Goal: Task Accomplishment & Management: Use online tool/utility

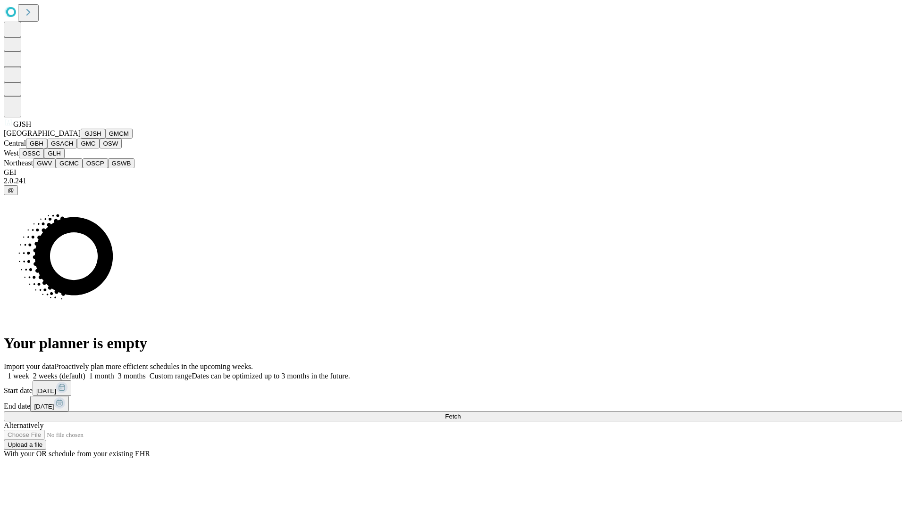
click at [81, 139] on button "GJSH" at bounding box center [93, 134] width 25 height 10
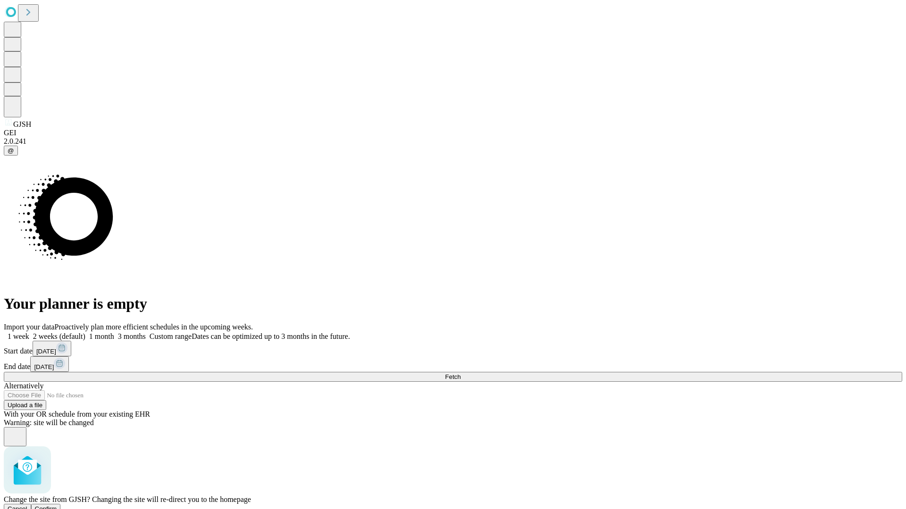
click at [57, 506] on span "Confirm" at bounding box center [46, 509] width 22 height 7
click at [114, 333] on label "1 month" at bounding box center [99, 337] width 29 height 8
click at [460, 374] on span "Fetch" at bounding box center [453, 377] width 16 height 7
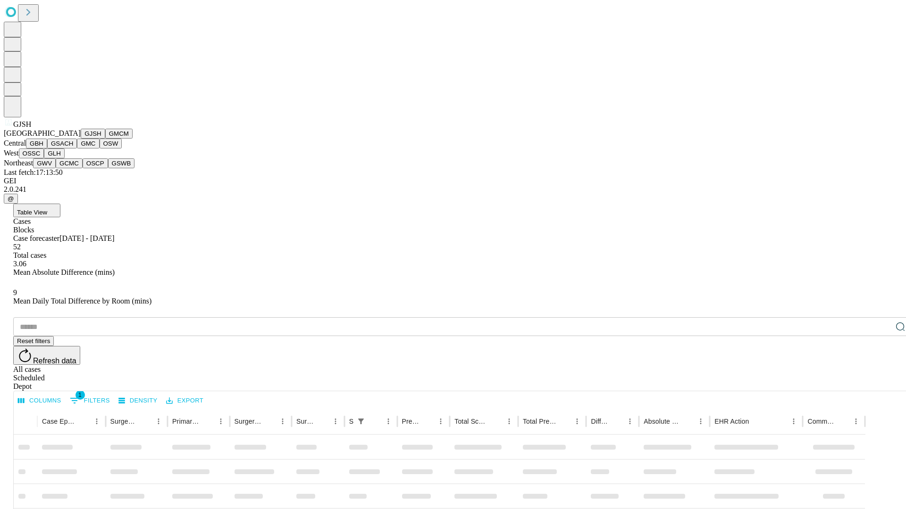
click at [105, 139] on button "GMCM" at bounding box center [118, 134] width 27 height 10
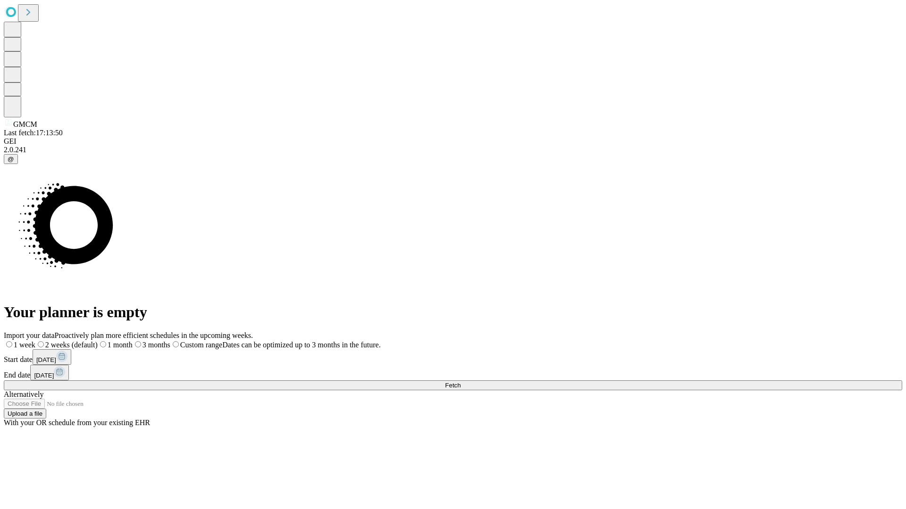
click at [133, 341] on label "1 month" at bounding box center [115, 345] width 35 height 8
click at [460, 382] on span "Fetch" at bounding box center [453, 385] width 16 height 7
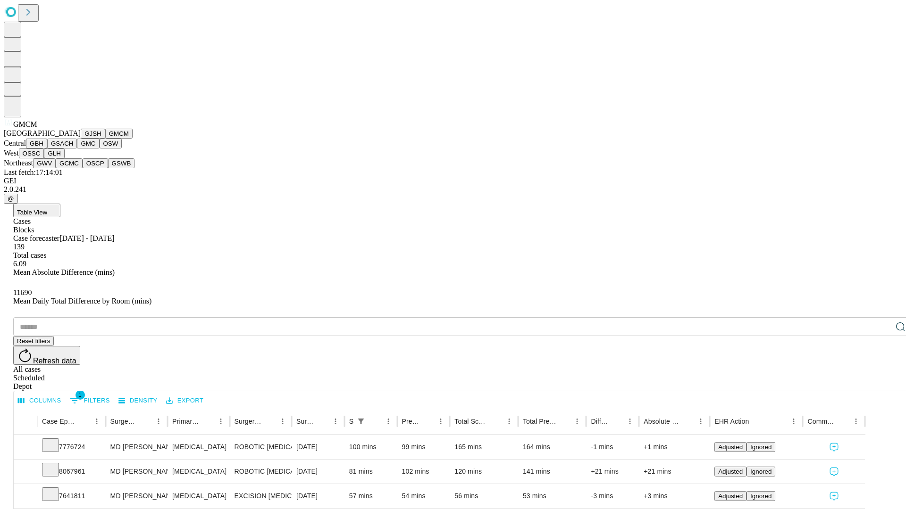
click at [47, 149] on button "GBH" at bounding box center [36, 144] width 21 height 10
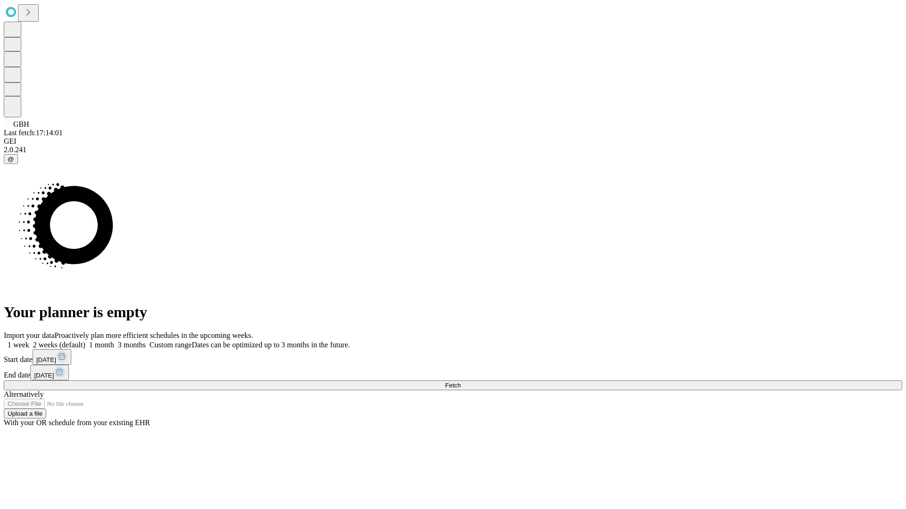
click at [114, 341] on label "1 month" at bounding box center [99, 345] width 29 height 8
click at [460, 382] on span "Fetch" at bounding box center [453, 385] width 16 height 7
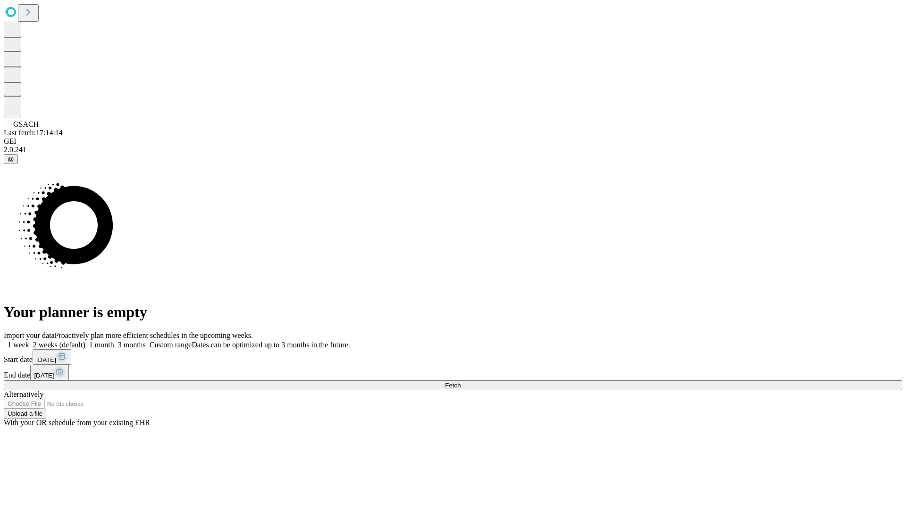
click at [114, 341] on label "1 month" at bounding box center [99, 345] width 29 height 8
click at [460, 382] on span "Fetch" at bounding box center [453, 385] width 16 height 7
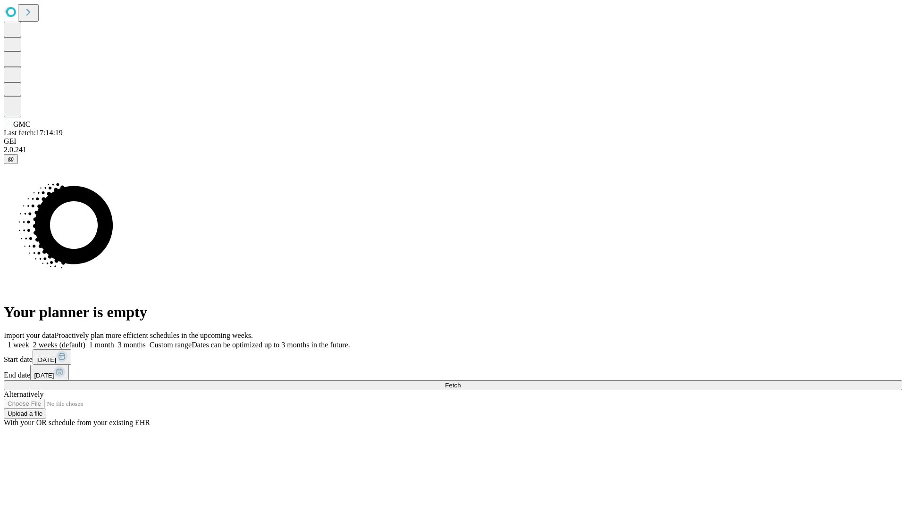
click at [114, 341] on label "1 month" at bounding box center [99, 345] width 29 height 8
click at [460, 382] on span "Fetch" at bounding box center [453, 385] width 16 height 7
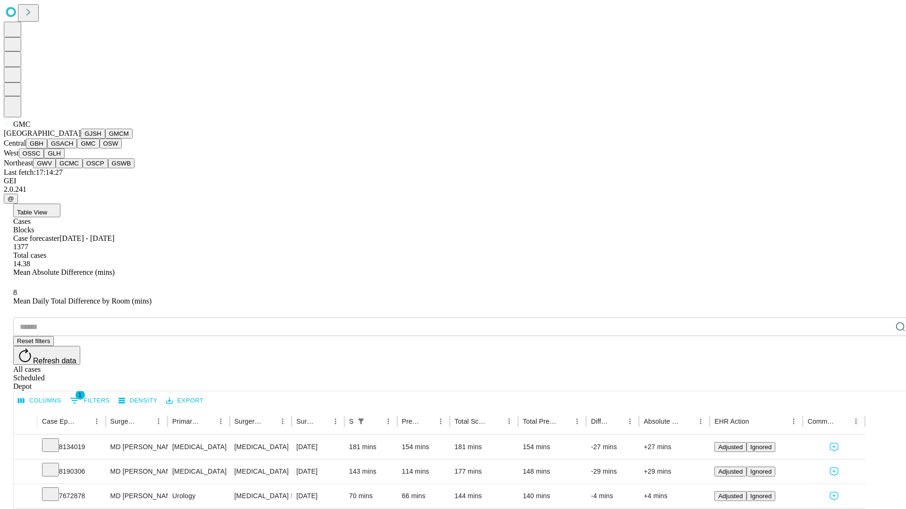
click at [100, 149] on button "OSW" at bounding box center [111, 144] width 23 height 10
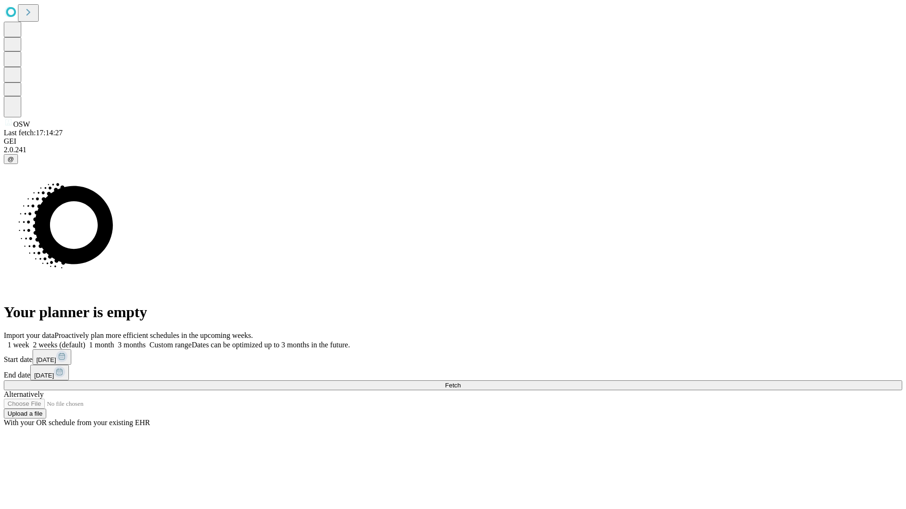
click at [114, 341] on label "1 month" at bounding box center [99, 345] width 29 height 8
click at [460, 382] on span "Fetch" at bounding box center [453, 385] width 16 height 7
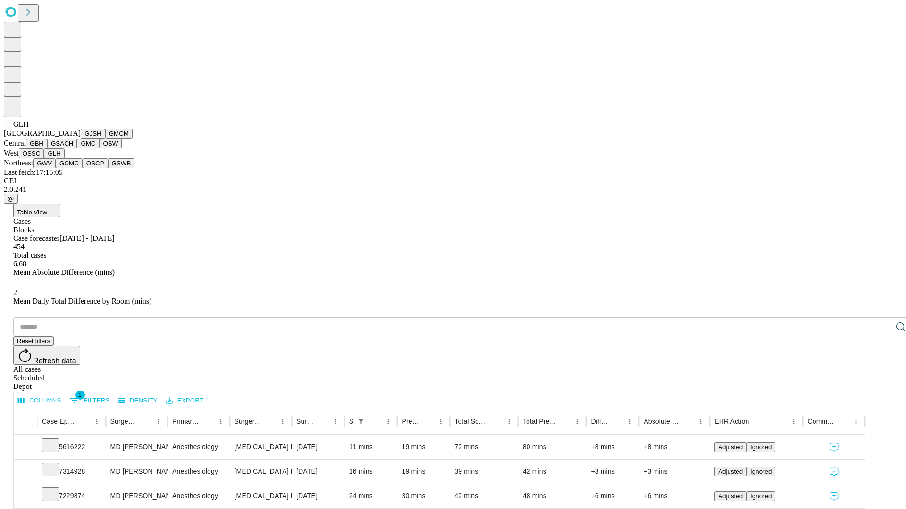
click at [56, 168] on button "GWV" at bounding box center [44, 164] width 23 height 10
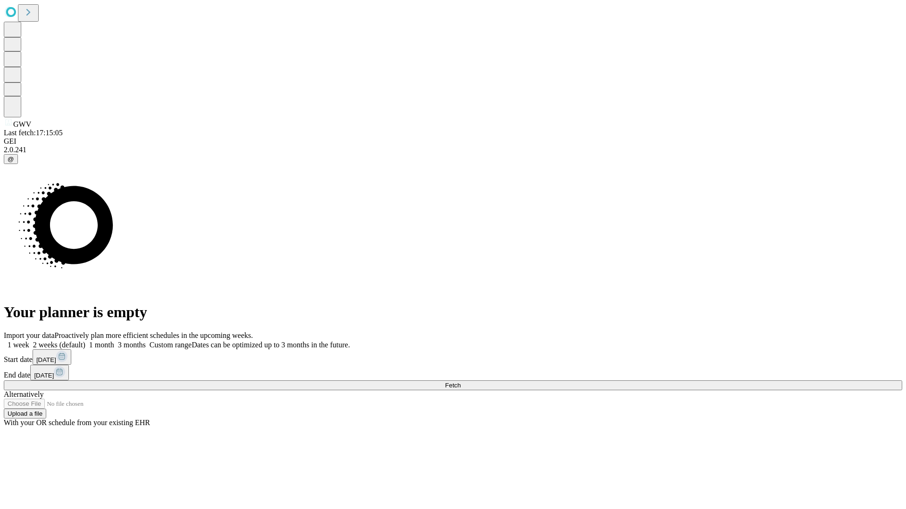
click at [114, 341] on label "1 month" at bounding box center [99, 345] width 29 height 8
click at [460, 382] on span "Fetch" at bounding box center [453, 385] width 16 height 7
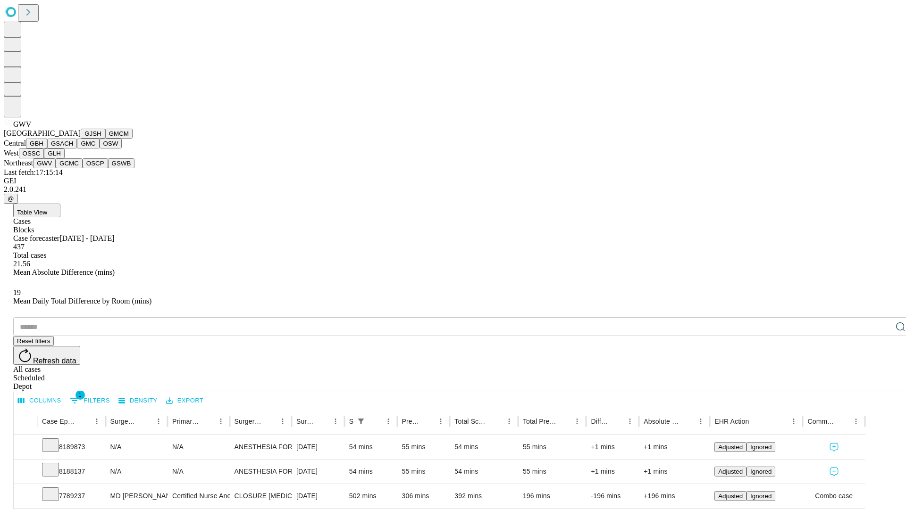
click at [73, 168] on button "GCMC" at bounding box center [69, 164] width 27 height 10
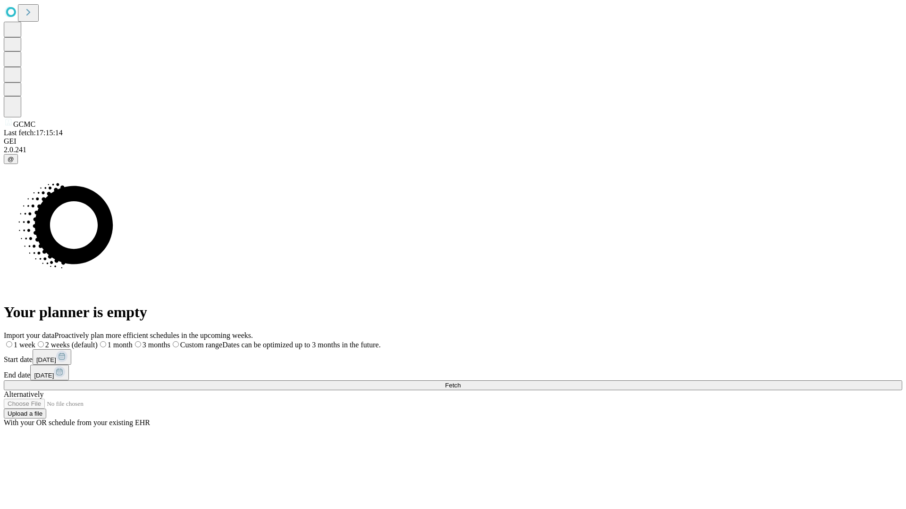
click at [133, 341] on label "1 month" at bounding box center [115, 345] width 35 height 8
click at [460, 382] on span "Fetch" at bounding box center [453, 385] width 16 height 7
